Goal: Task Accomplishment & Management: Use online tool/utility

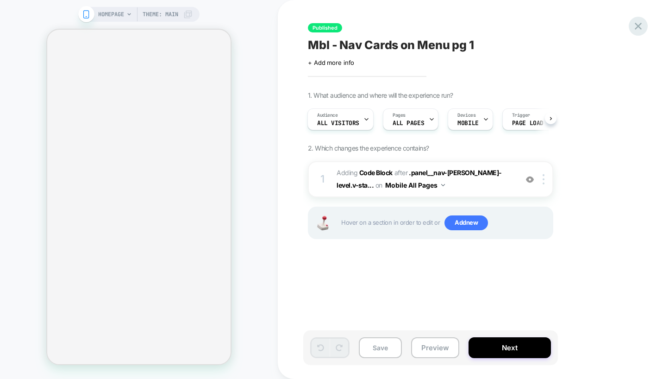
click at [645, 25] on div at bounding box center [638, 26] width 19 height 19
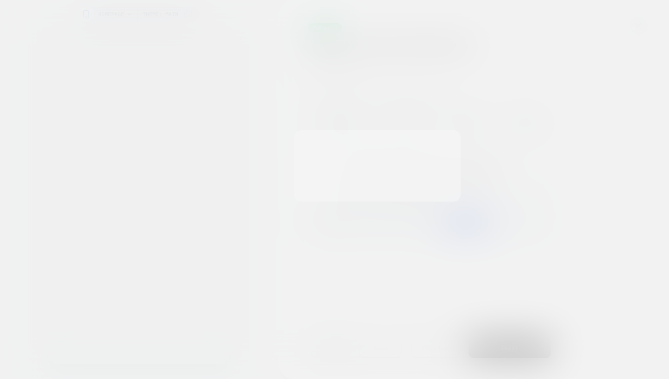
click at [645, 25] on div at bounding box center [334, 189] width 669 height 379
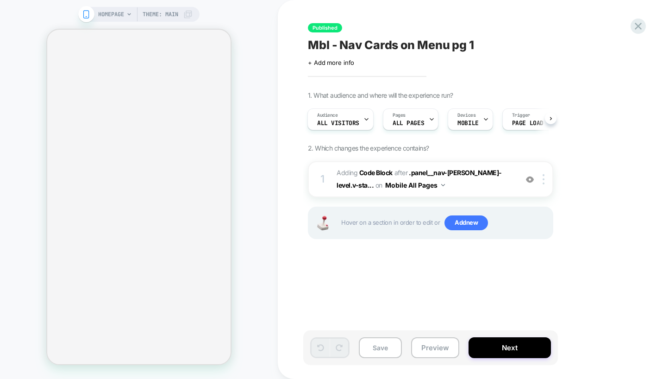
click at [629, 30] on div "Published Mbl - Nav Cards on Menu pg 1 Click to edit experience details + Add m…" at bounding box center [476, 189] width 347 height 360
click at [633, 28] on icon at bounding box center [638, 26] width 13 height 13
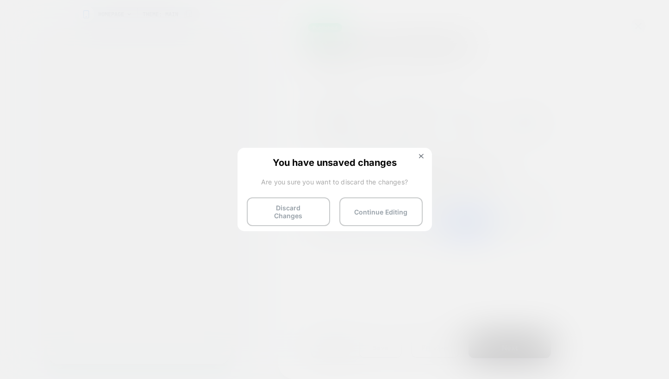
click at [300, 221] on div "You have unsaved changes Are you sure you want to discard the changes? Discard …" at bounding box center [335, 189] width 194 height 82
click at [299, 209] on button "Discard Changes" at bounding box center [288, 211] width 83 height 29
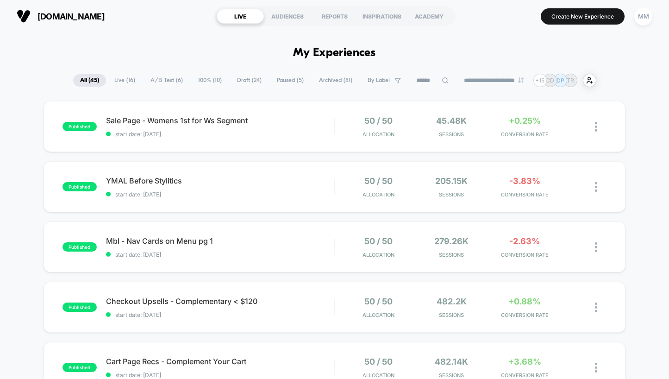
click at [167, 76] on span "A/B Test ( 6 )" at bounding box center [167, 80] width 46 height 13
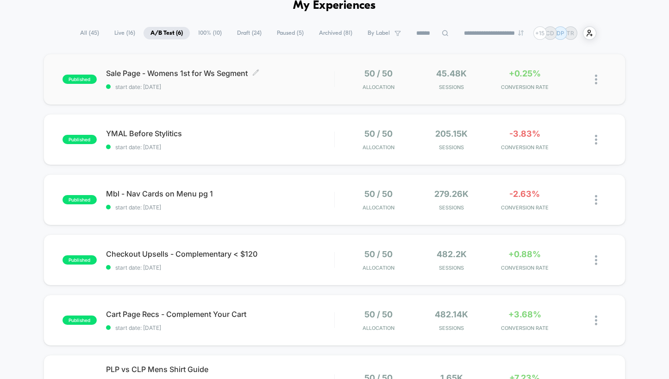
scroll to position [55, 0]
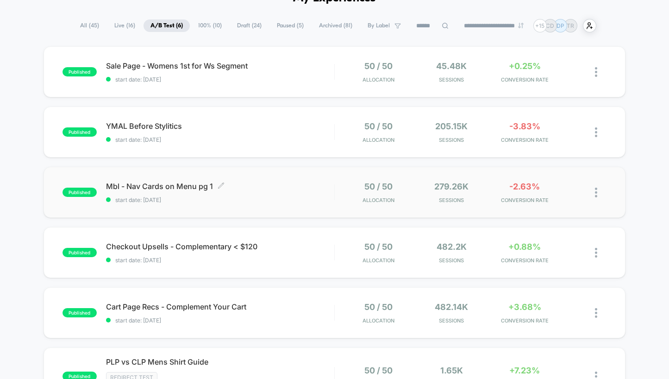
click at [254, 195] on div "Mbl - Nav Cards on Menu pg 1 Click to edit experience details Click to edit exp…" at bounding box center [220, 193] width 228 height 22
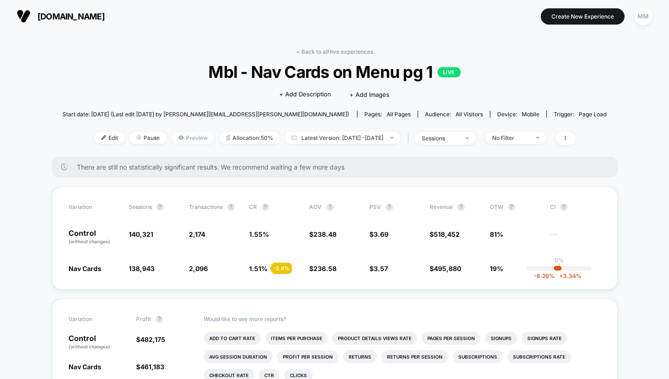
click at [176, 136] on span "Preview" at bounding box center [193, 138] width 44 height 13
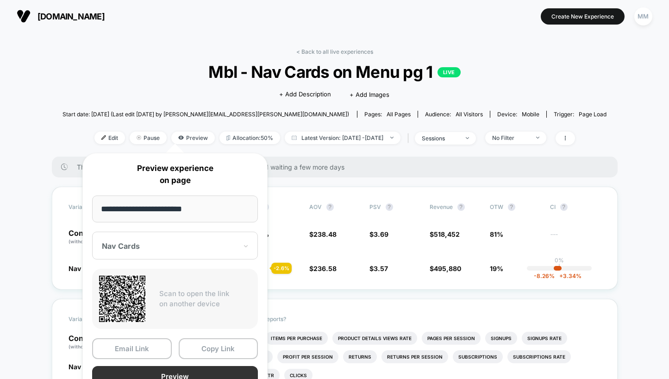
click at [177, 370] on button "Preview" at bounding box center [175, 376] width 166 height 21
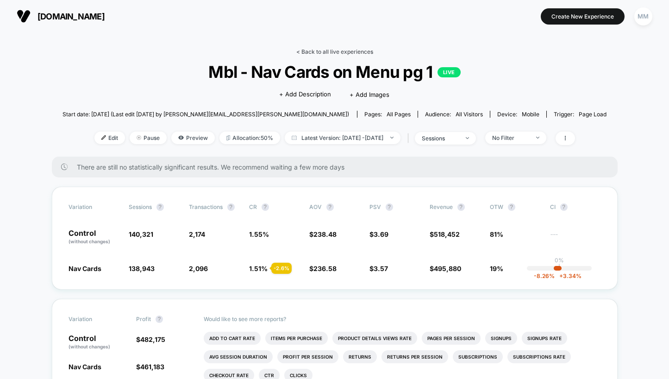
click at [326, 51] on link "< Back to all live experiences" at bounding box center [334, 51] width 77 height 7
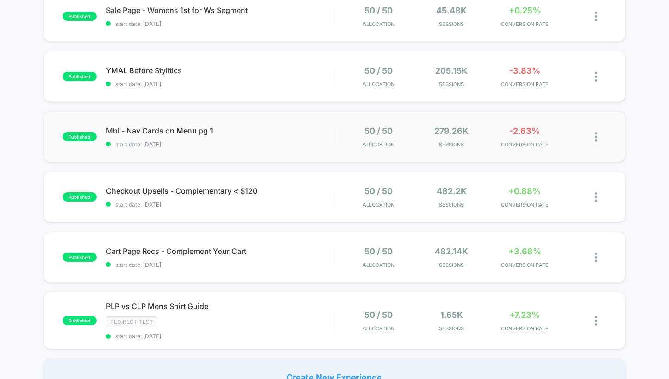
scroll to position [104, 0]
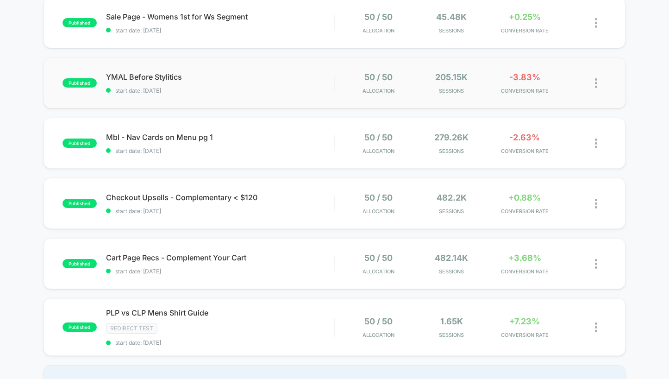
click at [257, 100] on div "published YMAL Before Stylitics start date: [DATE] 50 / 50 Allocation 205.15k S…" at bounding box center [335, 82] width 582 height 51
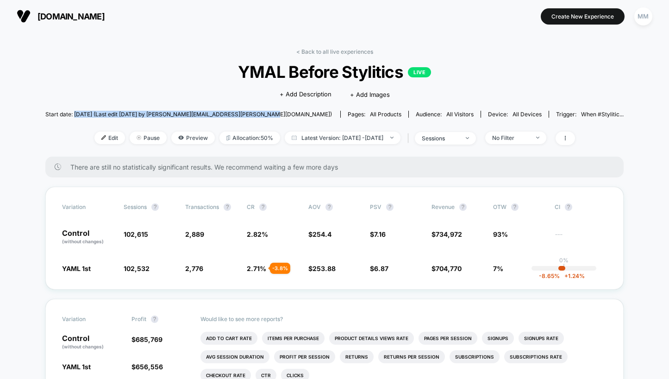
drag, startPoint x: 110, startPoint y: 114, endPoint x: 295, endPoint y: 115, distance: 185.2
click at [295, 115] on div "Start date: [DATE] (Last edit [DATE] by [PERSON_NAME][EMAIL_ADDRESS][PERSON_NAM…" at bounding box center [334, 114] width 578 height 16
click at [332, 52] on link "< Back to all live experiences" at bounding box center [334, 51] width 77 height 7
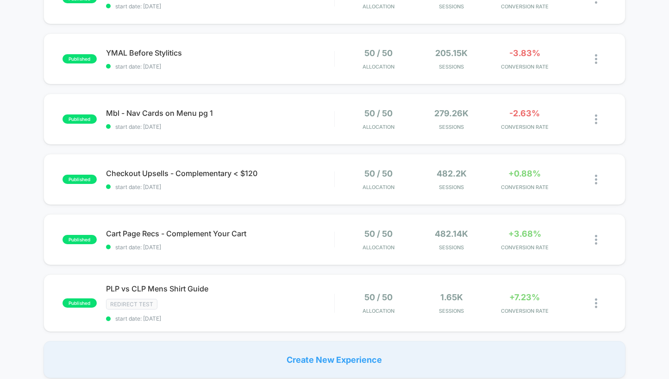
scroll to position [133, 0]
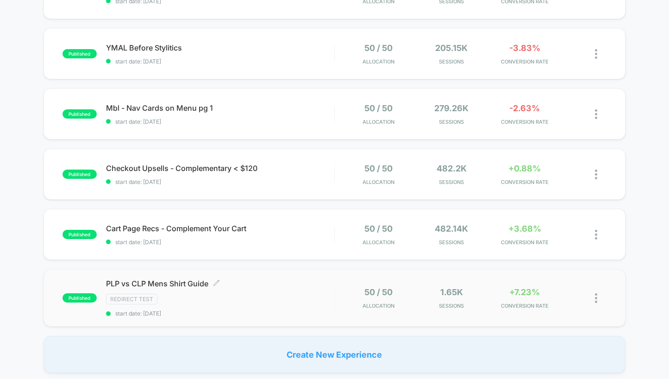
click at [207, 305] on div "PLP vs CLP Mens Shirt Guide Click to edit experience details Click to edit expe…" at bounding box center [220, 298] width 228 height 38
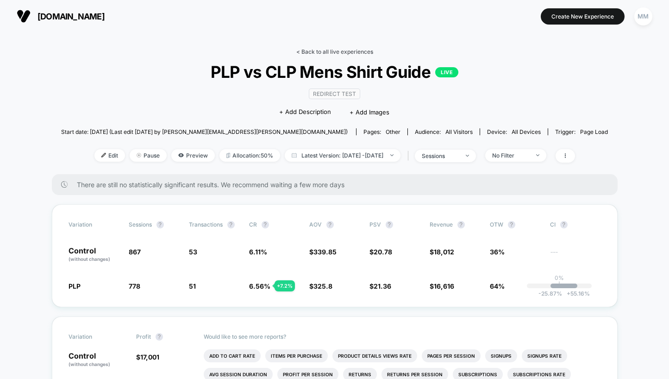
click at [319, 53] on link "< Back to all live experiences" at bounding box center [334, 51] width 77 height 7
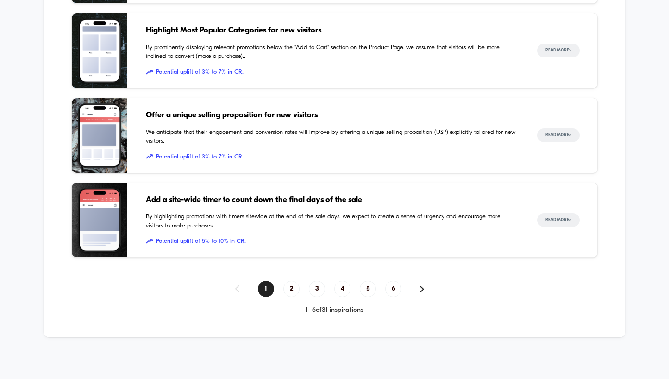
scroll to position [965, 0]
click at [293, 289] on span "2" at bounding box center [291, 289] width 16 height 16
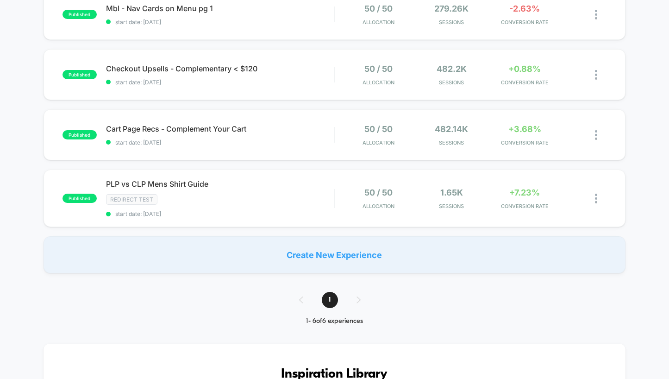
scroll to position [0, 0]
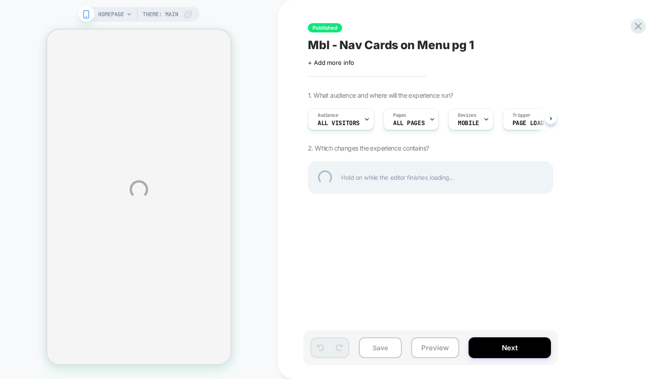
click at [86, 15] on div "HOMEPAGE Theme: MAIN Published Mbl - Nav Cards on Menu pg 1 Click to edit exper…" at bounding box center [334, 189] width 669 height 379
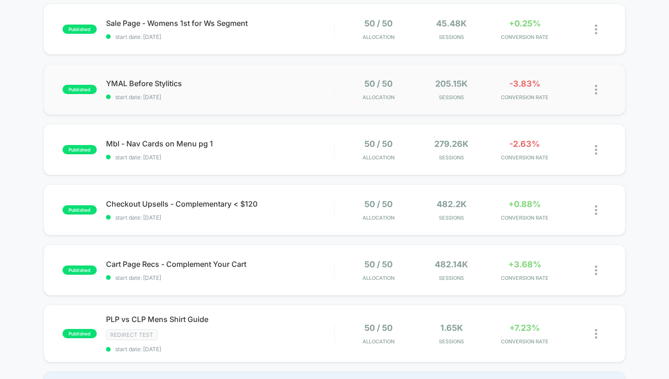
scroll to position [91, 0]
